Goal: Use online tool/utility: Utilize a website feature to perform a specific function

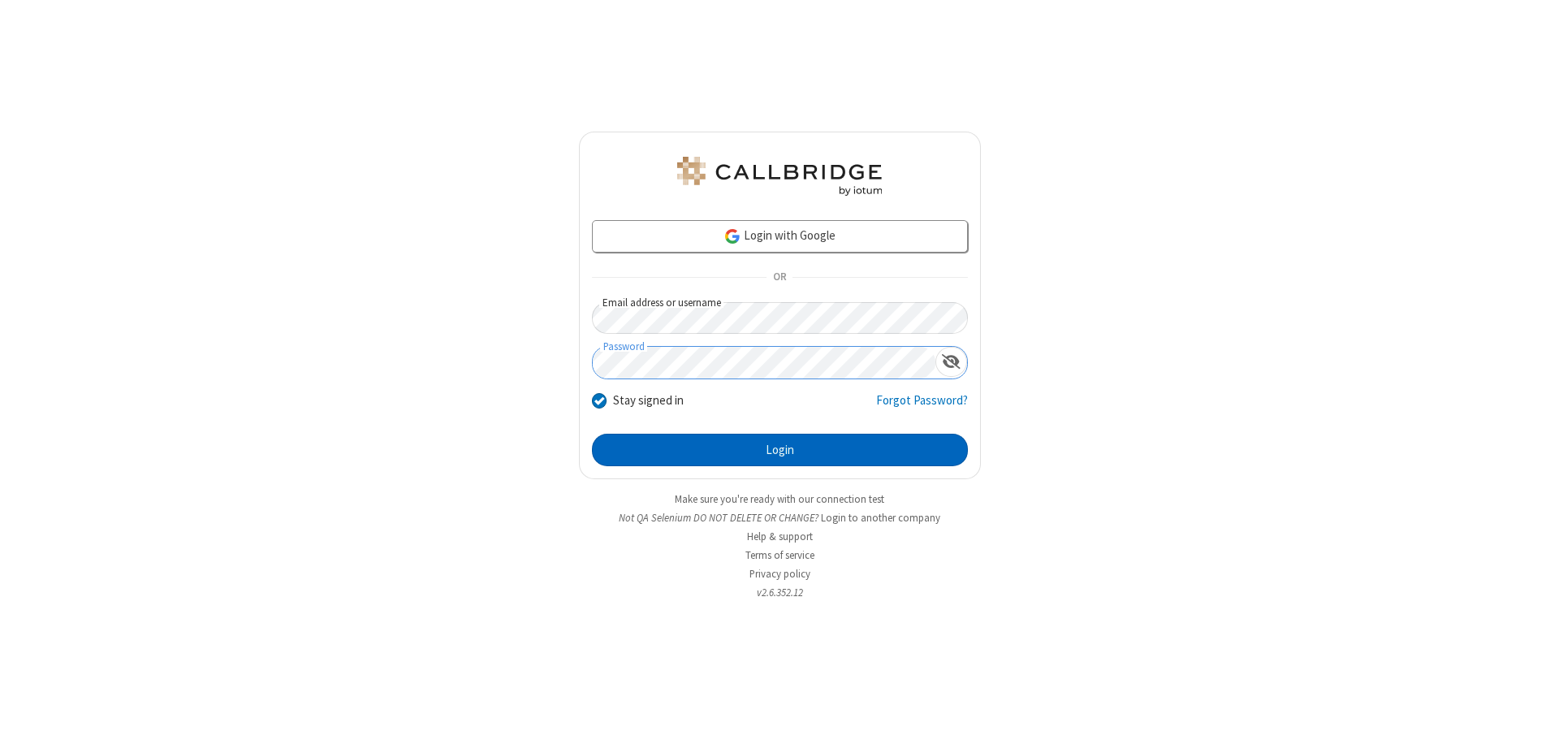
click at [780, 450] on button "Login" at bounding box center [780, 450] width 376 height 32
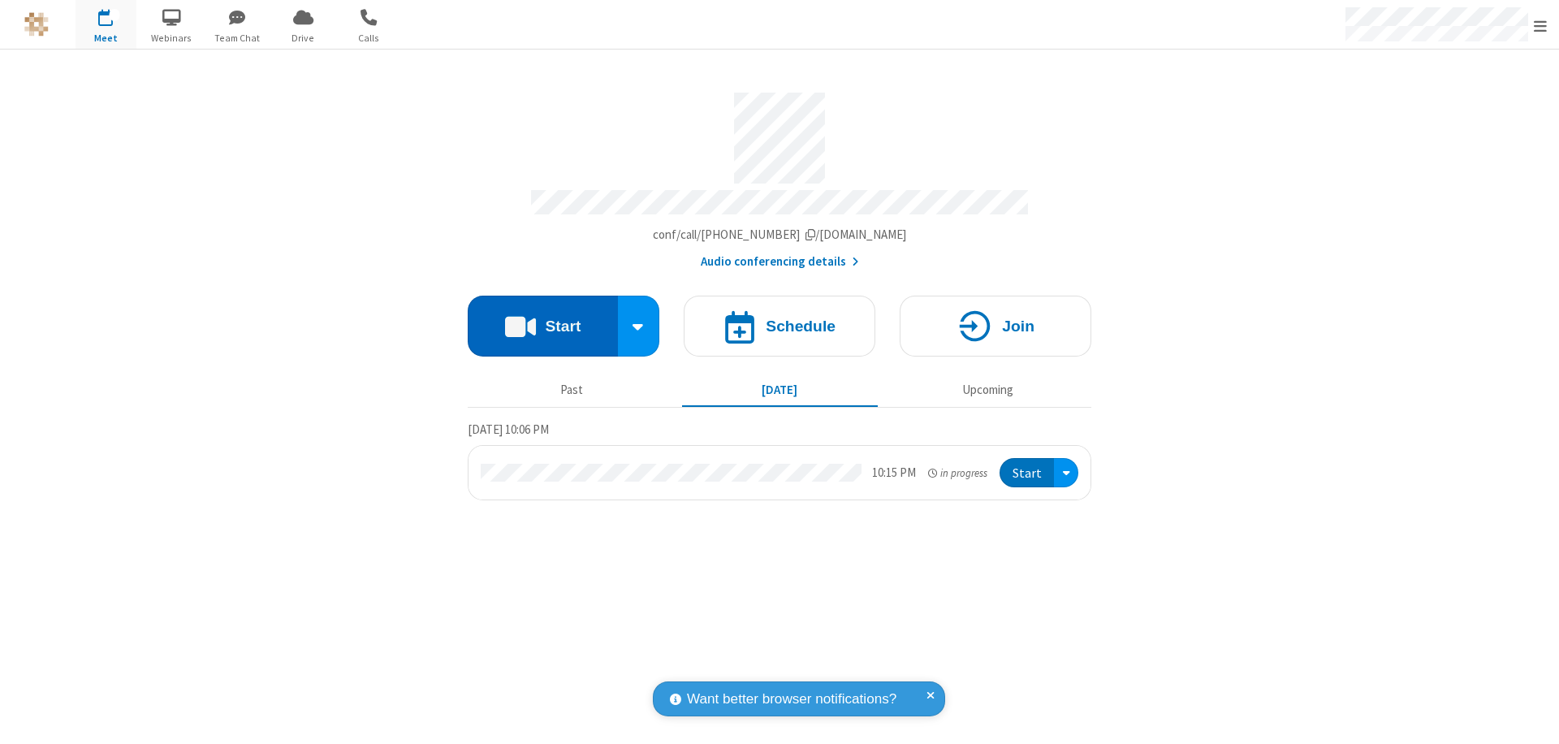
click at [542, 318] on button "Start" at bounding box center [543, 326] width 150 height 61
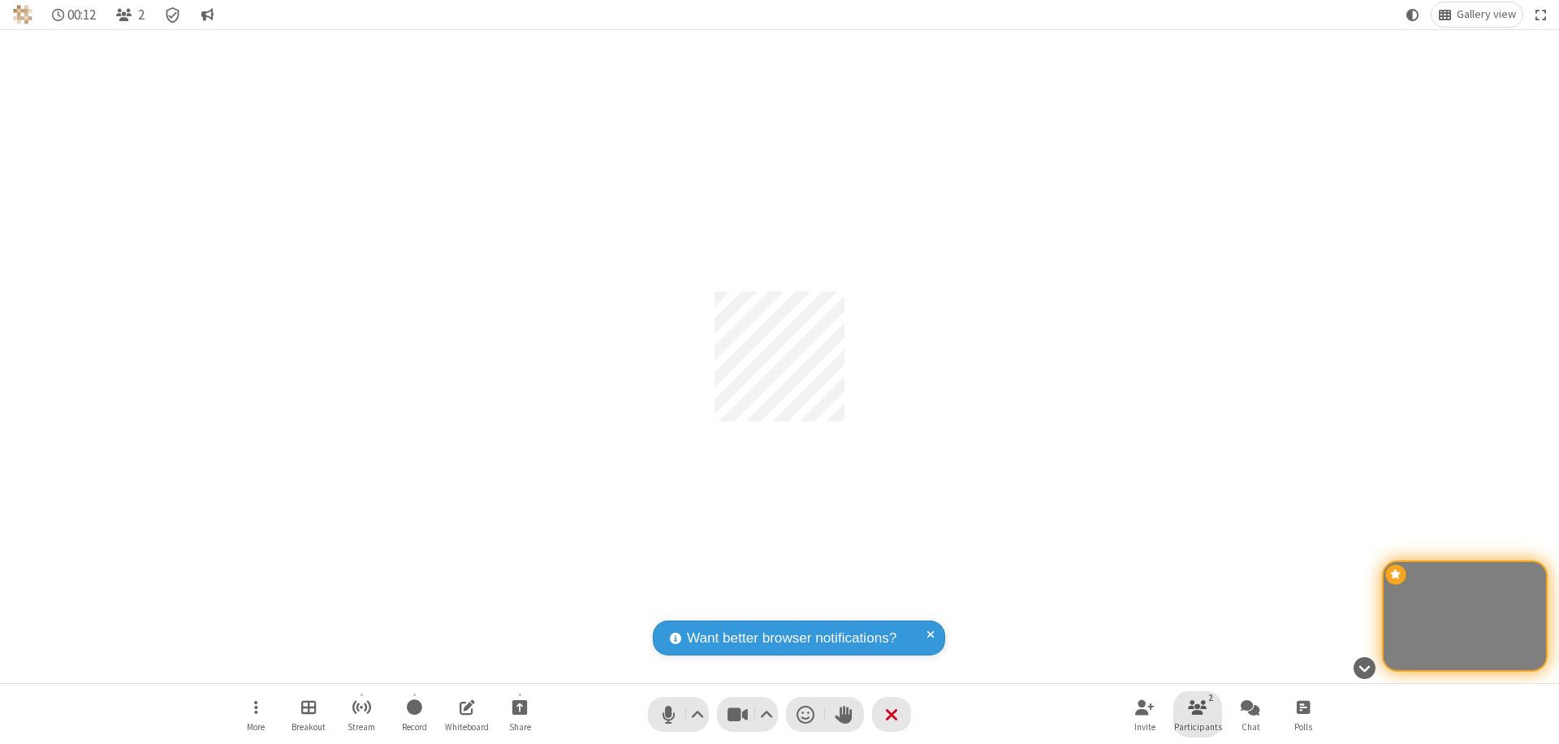
click at [1198, 726] on span "Participants" at bounding box center [1198, 727] width 48 height 10
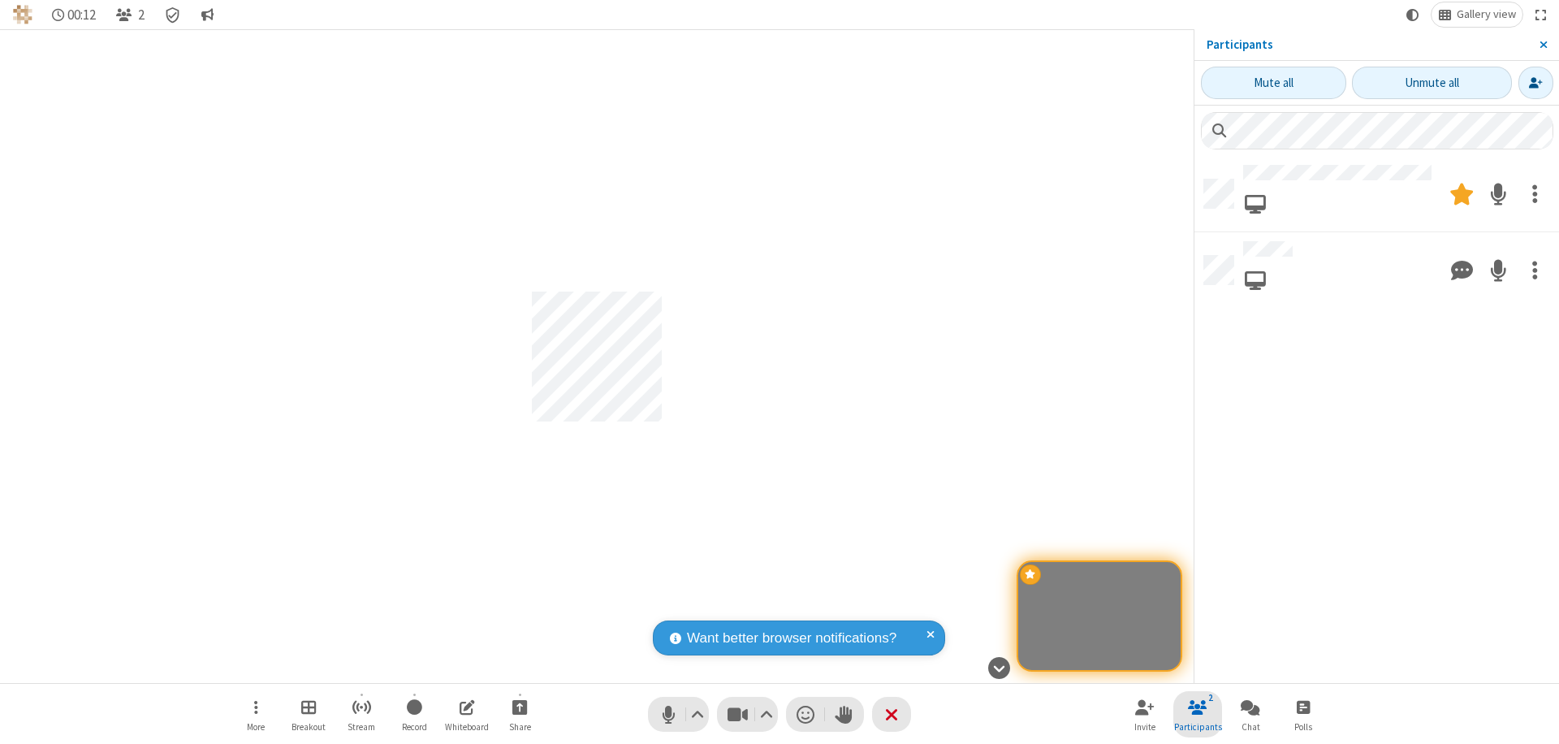
click at [1543, 45] on span "Close sidebar" at bounding box center [1544, 44] width 8 height 13
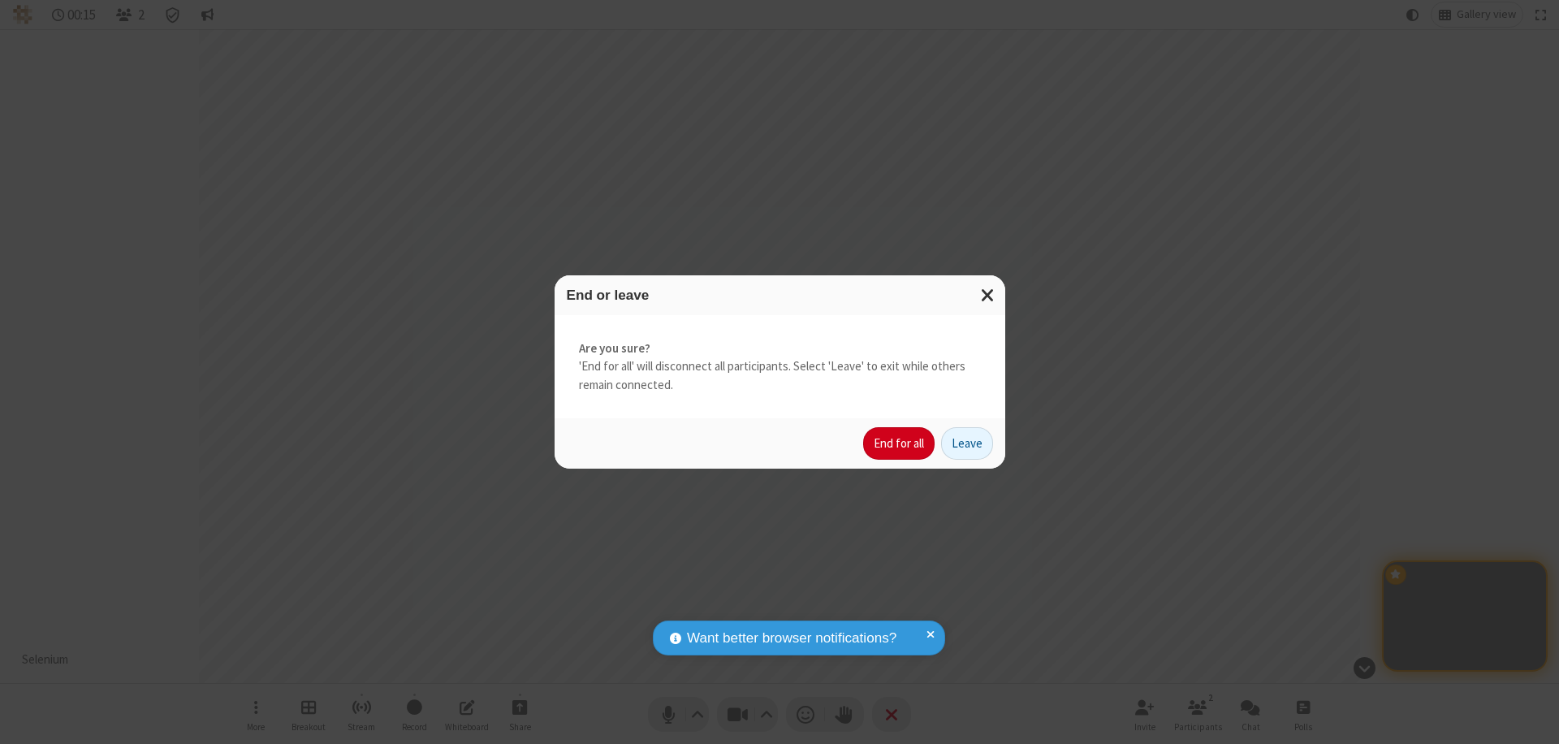
click at [900, 443] on button "End for all" at bounding box center [898, 443] width 71 height 32
